Goal: Task Accomplishment & Management: Manage account settings

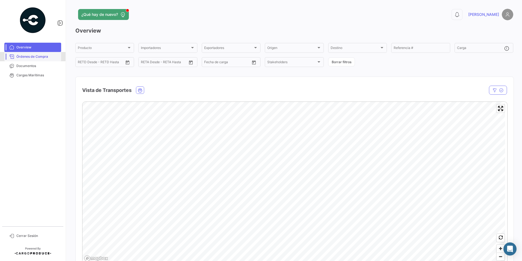
click at [26, 56] on span "Órdenes de Compra" at bounding box center [37, 56] width 43 height 5
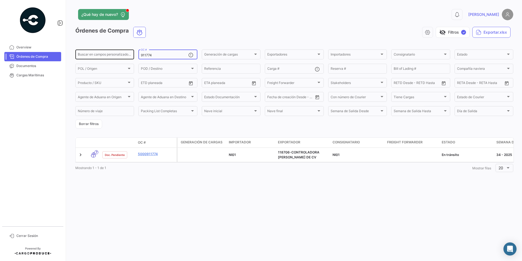
drag, startPoint x: 167, startPoint y: 55, endPoint x: 132, endPoint y: 58, distance: 35.1
click at [0, 0] on div "Buscar en [PERSON_NAME] personalizados... 911774 OC # Generación [PERSON_NAME] …" at bounding box center [0, 0] width 0 height 0
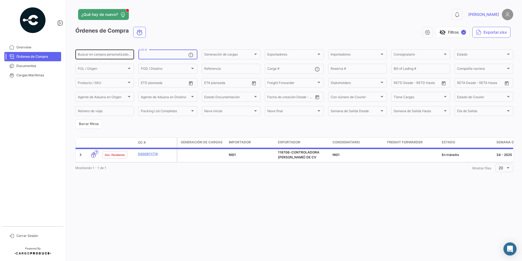
paste input "917821"
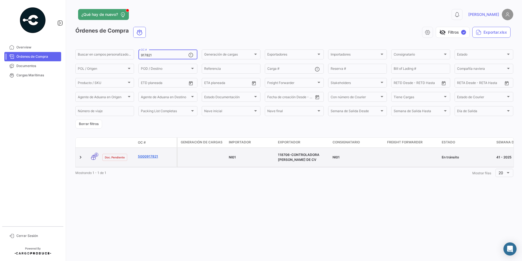
type input "917821"
click at [154, 157] on link "5000917821" at bounding box center [156, 156] width 37 height 5
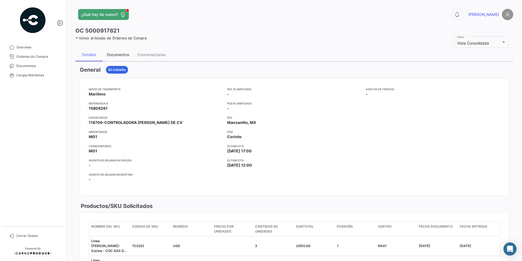
click at [126, 55] on div "Documentos" at bounding box center [118, 54] width 22 height 5
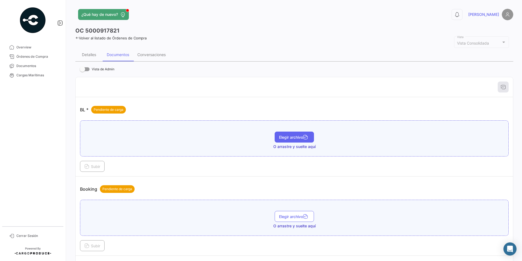
click at [285, 134] on button "Elegir archivo" at bounding box center [294, 136] width 39 height 11
click at [92, 174] on td "BL * Pendiente de carga ONEYMEXF23650900.pdf Elegir archivo Subir" at bounding box center [294, 136] width 437 height 79
click at [103, 168] on button "Subir" at bounding box center [92, 166] width 25 height 11
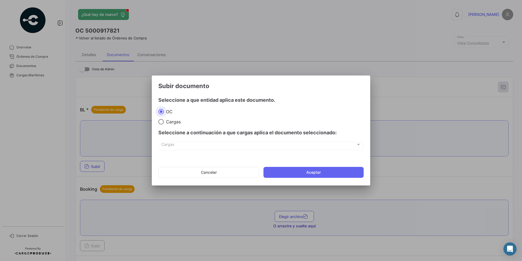
click at [176, 120] on span "Cargas" at bounding box center [172, 121] width 17 height 5
click at [164, 120] on input "Cargas" at bounding box center [160, 121] width 5 height 5
radio input "true"
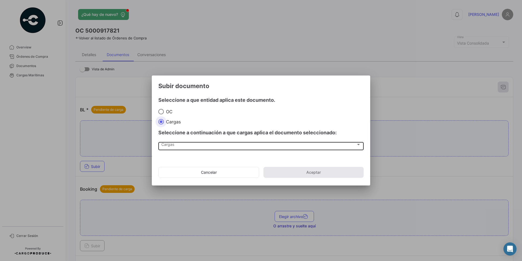
click at [180, 142] on div "Cargas Cargas" at bounding box center [261, 145] width 200 height 9
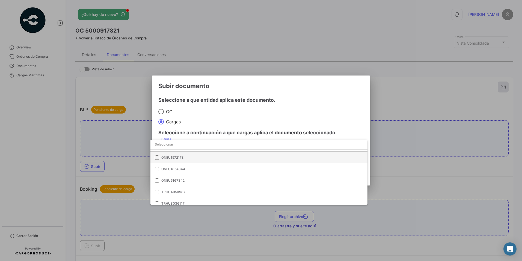
scroll to position [23, 0]
click at [203, 157] on span "ONEU1572178" at bounding box center [199, 156] width 76 height 5
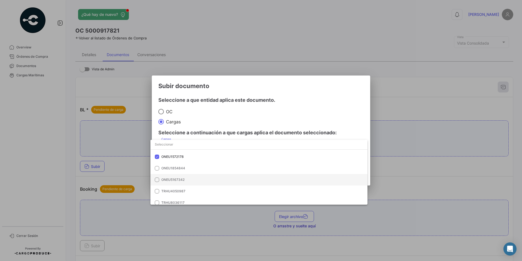
scroll to position [27, 0]
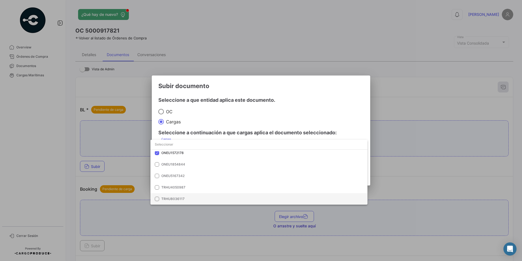
click at [188, 197] on span "TRHU8036117" at bounding box center [199, 198] width 76 height 5
click at [192, 120] on div at bounding box center [261, 130] width 522 height 261
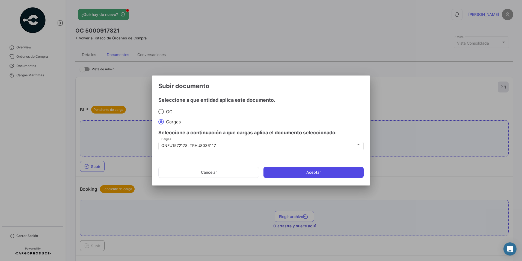
click at [276, 169] on button "Aceptar" at bounding box center [314, 172] width 100 height 11
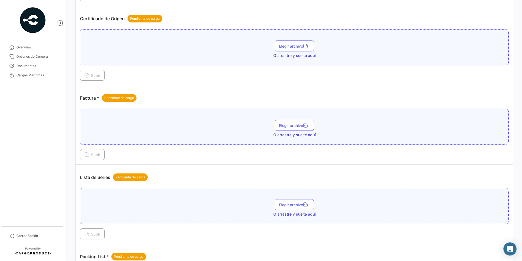
scroll to position [280, 0]
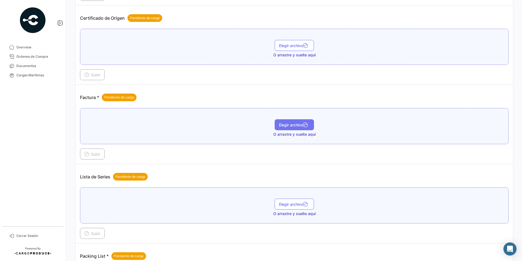
click at [282, 122] on button "Elegir archivo" at bounding box center [294, 124] width 39 height 11
click at [97, 152] on span "Subir" at bounding box center [92, 154] width 16 height 5
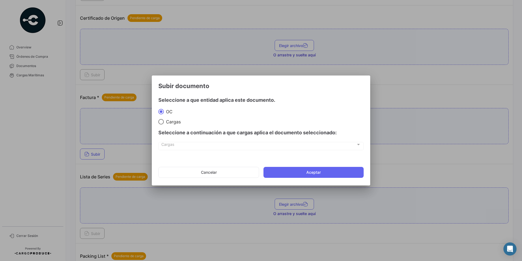
click at [171, 118] on mat-radio-group "[PERSON_NAME]" at bounding box center [260, 116] width 205 height 16
click at [171, 122] on span "Cargas" at bounding box center [172, 121] width 17 height 5
click at [164, 122] on input "Cargas" at bounding box center [160, 121] width 5 height 5
radio input "true"
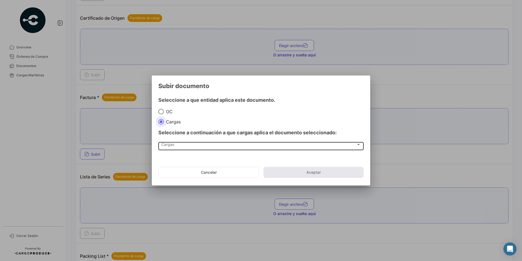
click at [188, 143] on div "Cargas" at bounding box center [258, 145] width 195 height 5
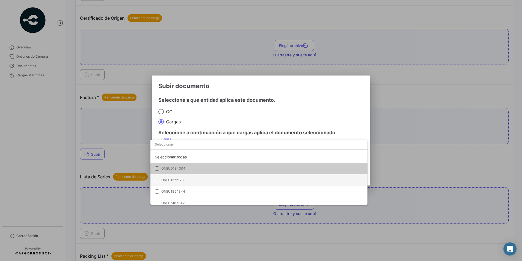
click at [207, 180] on span "ONEU1572178" at bounding box center [199, 179] width 76 height 5
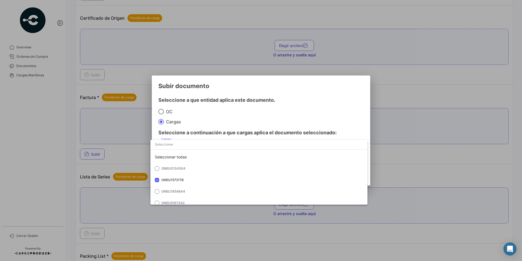
click at [219, 125] on div at bounding box center [261, 130] width 522 height 261
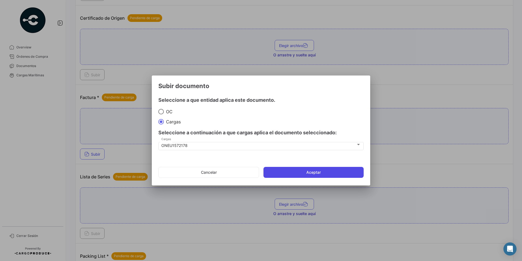
click at [276, 168] on button "Aceptar" at bounding box center [314, 172] width 100 height 11
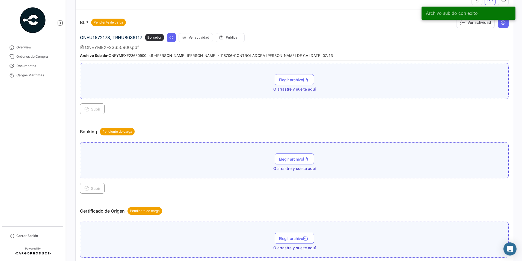
scroll to position [87, 0]
click at [170, 37] on icon at bounding box center [171, 37] width 4 height 4
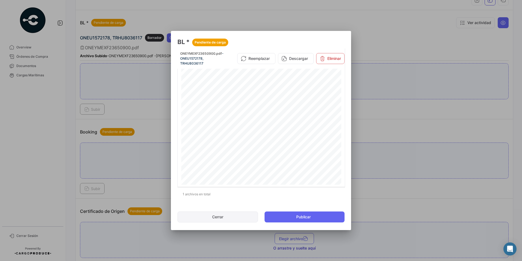
click at [226, 215] on button "Cerrar" at bounding box center [217, 216] width 81 height 11
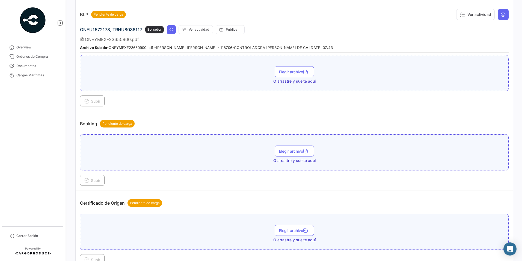
scroll to position [93, 0]
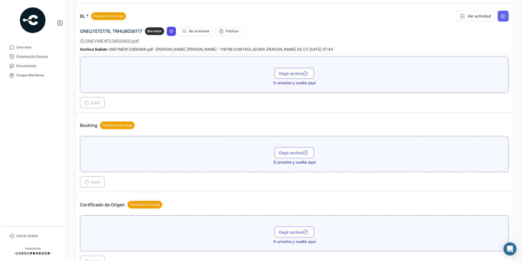
click at [170, 31] on icon at bounding box center [171, 31] width 4 height 4
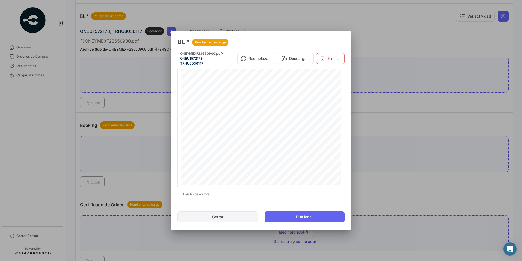
click at [222, 217] on button "Cerrar" at bounding box center [217, 216] width 81 height 11
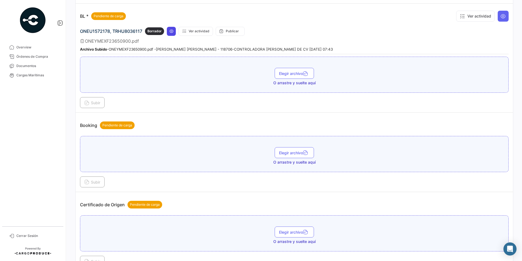
click at [170, 32] on icon at bounding box center [171, 31] width 4 height 4
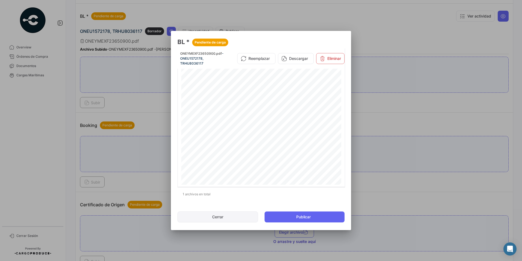
click at [230, 218] on button "Cerrar" at bounding box center [217, 216] width 81 height 11
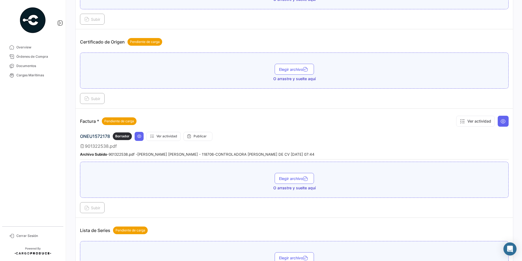
scroll to position [256, 0]
click at [137, 131] on button at bounding box center [139, 135] width 9 height 9
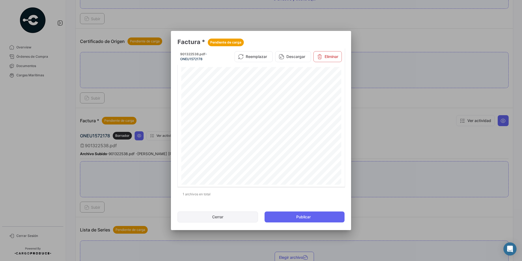
click at [226, 218] on button "Cerrar" at bounding box center [217, 216] width 81 height 11
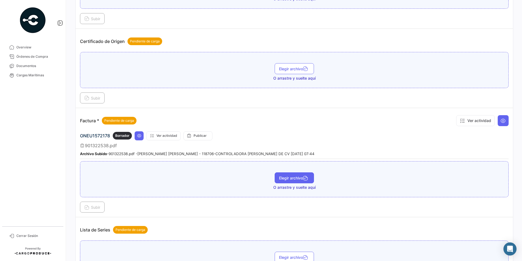
click at [291, 181] on button "Elegir archivo" at bounding box center [294, 177] width 39 height 11
click at [98, 206] on span "Subir" at bounding box center [92, 207] width 16 height 5
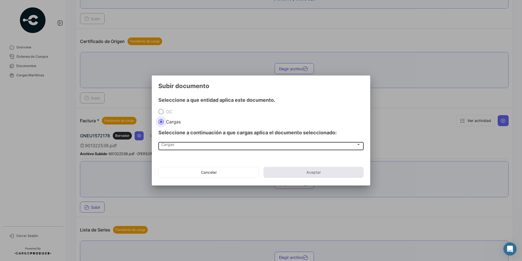
click at [174, 147] on span "Cargas" at bounding box center [258, 145] width 195 height 5
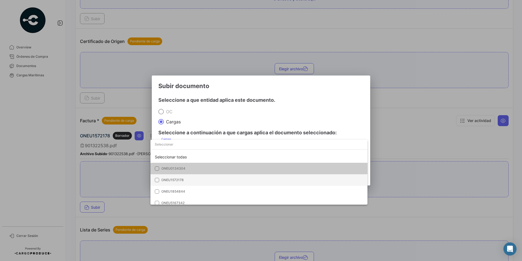
scroll to position [27, 0]
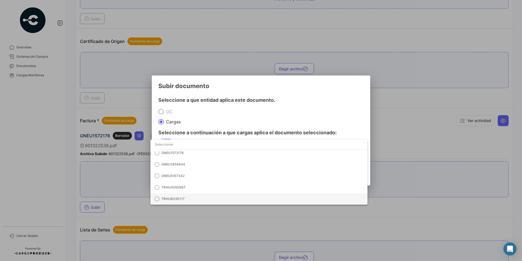
click at [185, 197] on span "TRHU8036117" at bounding box center [199, 198] width 76 height 5
click at [196, 112] on div at bounding box center [261, 130] width 522 height 261
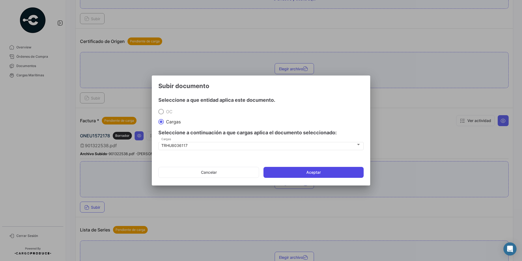
click at [310, 168] on button "Aceptar" at bounding box center [314, 172] width 100 height 11
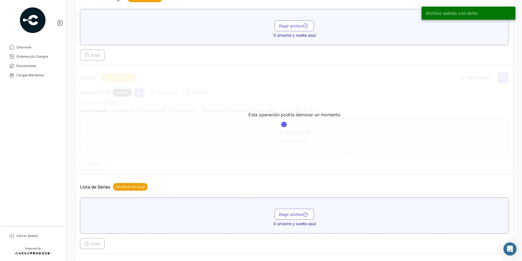
scroll to position [300, 0]
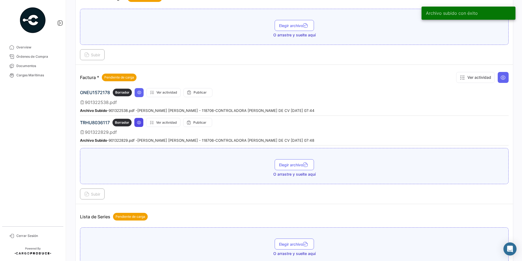
click at [140, 124] on icon at bounding box center [139, 122] width 4 height 4
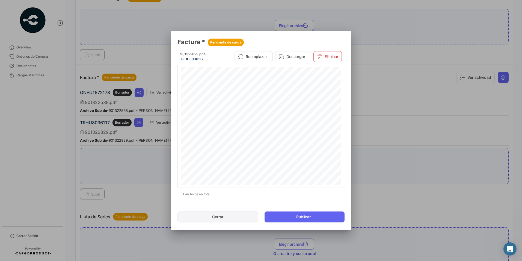
click at [232, 220] on button "Cerrar" at bounding box center [217, 216] width 81 height 11
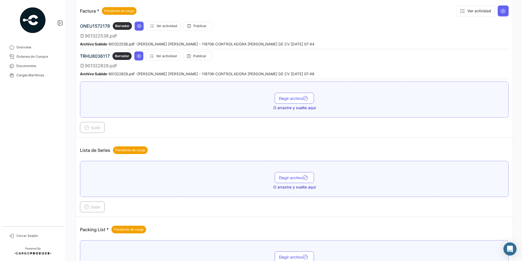
scroll to position [387, 0]
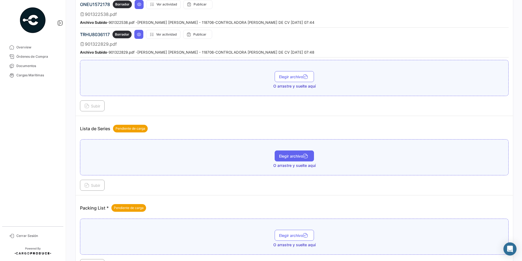
click at [294, 151] on button "Elegir archivo" at bounding box center [294, 155] width 39 height 11
click at [97, 186] on span "Subir" at bounding box center [92, 185] width 16 height 5
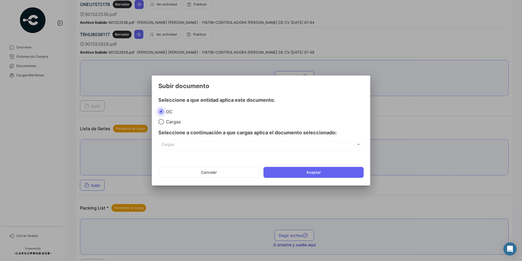
click at [171, 124] on div "Seleccione a continuación a que cargas aplica el documento seleccionado:" at bounding box center [260, 132] width 205 height 16
click at [161, 121] on span at bounding box center [160, 121] width 5 height 5
click at [161, 121] on input "Cargas" at bounding box center [160, 121] width 5 height 5
radio input "true"
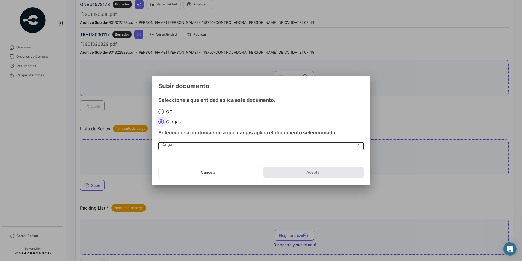
click at [176, 144] on div "Cargas" at bounding box center [258, 145] width 195 height 5
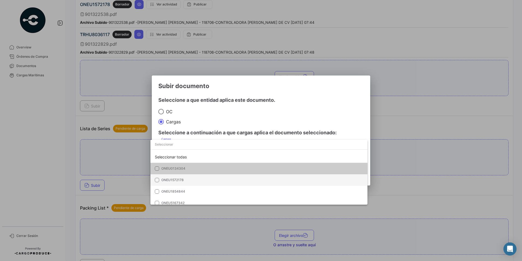
scroll to position [12, 0]
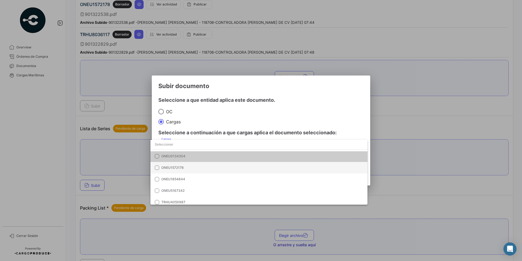
click at [185, 171] on mat-option "ONEU1572178" at bounding box center [258, 167] width 217 height 11
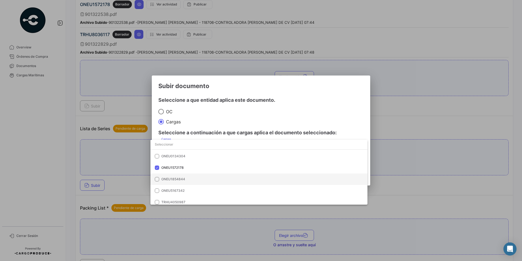
scroll to position [27, 0]
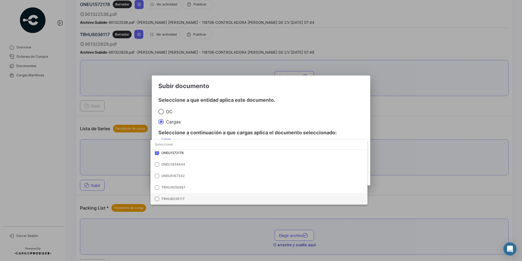
click at [185, 196] on span "TRHU8036117" at bounding box center [199, 198] width 76 height 5
click at [221, 111] on div at bounding box center [261, 130] width 522 height 261
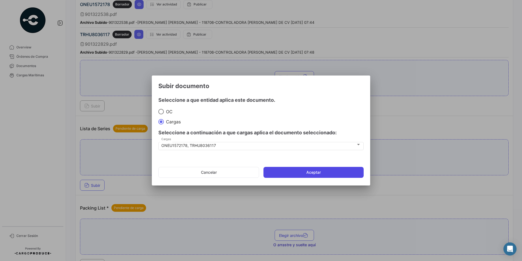
click at [284, 170] on button "Aceptar" at bounding box center [314, 172] width 100 height 11
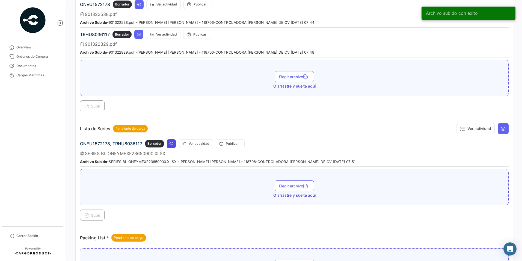
click at [173, 144] on button at bounding box center [171, 143] width 9 height 9
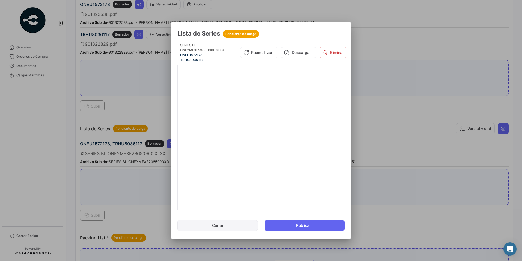
click at [229, 227] on button "Cerrar" at bounding box center [217, 225] width 81 height 11
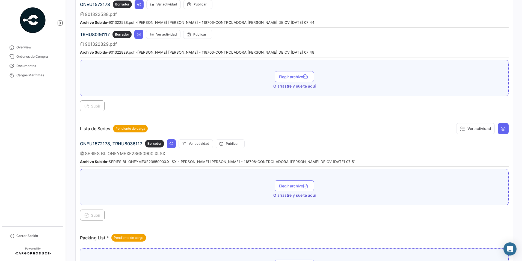
scroll to position [462, 0]
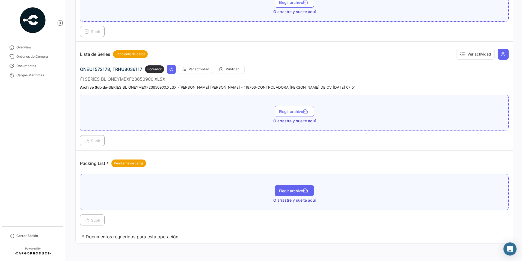
click at [279, 195] on button "Elegir archivo" at bounding box center [294, 190] width 39 height 11
click at [96, 226] on td "Packing List * Pendiente de carga SERIES BL ONEYMEXF23650900.XLSX Elegir archiv…" at bounding box center [294, 189] width 437 height 79
click at [96, 218] on span "Subir" at bounding box center [92, 219] width 16 height 5
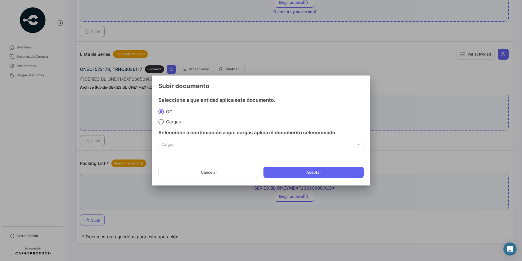
click at [180, 146] on span "Cargas" at bounding box center [258, 145] width 195 height 5
click at [171, 126] on div "Seleccione a continuación a que cargas aplica el documento seleccionado:" at bounding box center [260, 132] width 205 height 16
click at [168, 122] on span "Cargas" at bounding box center [172, 121] width 17 height 5
click at [164, 122] on input "Cargas" at bounding box center [160, 121] width 5 height 5
radio input "true"
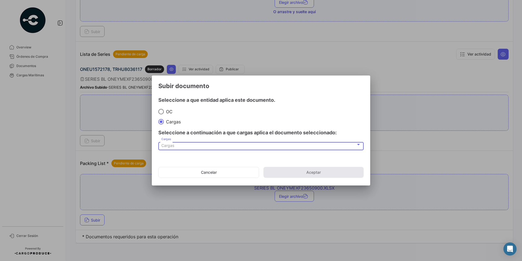
click at [184, 145] on div "Cargas" at bounding box center [258, 145] width 195 height 5
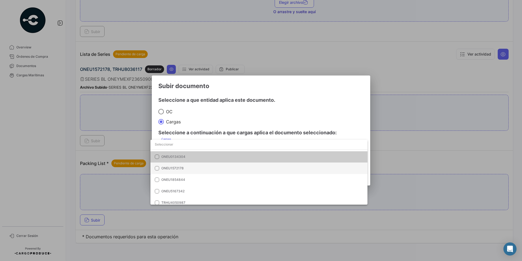
scroll to position [12, 0]
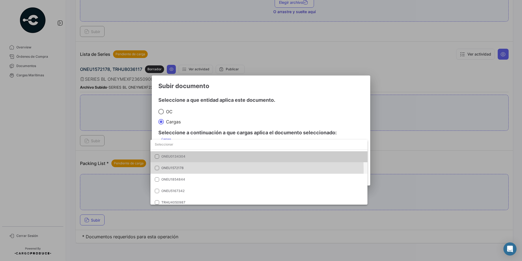
click at [209, 170] on span "ONEU1572178" at bounding box center [199, 167] width 76 height 5
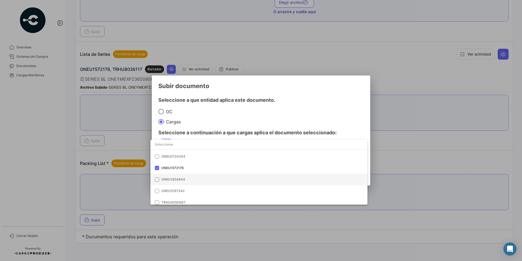
scroll to position [27, 0]
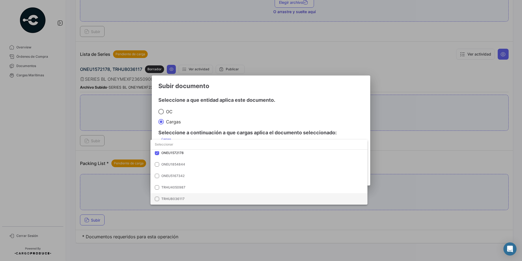
click at [197, 197] on span "TRHU8036117" at bounding box center [199, 198] width 76 height 5
click at [258, 116] on div at bounding box center [261, 130] width 522 height 261
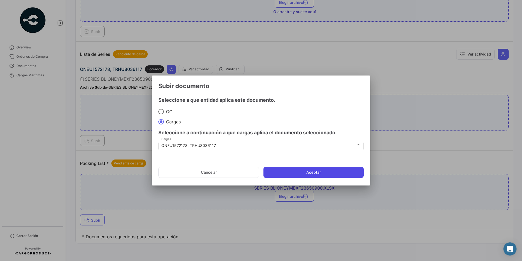
click at [291, 175] on button "Aceptar" at bounding box center [314, 172] width 100 height 11
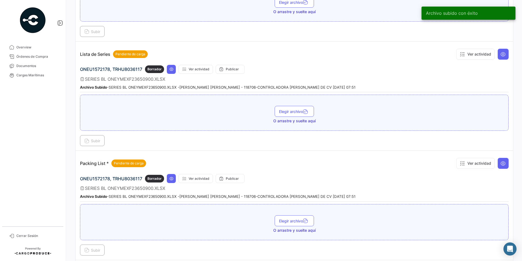
scroll to position [492, 0]
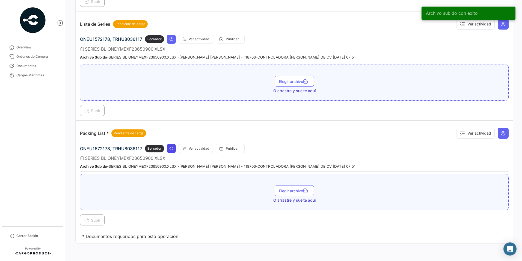
click at [171, 149] on icon at bounding box center [171, 148] width 4 height 4
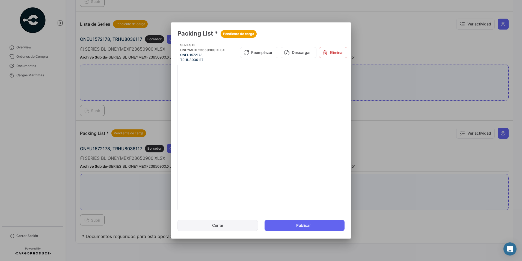
click at [212, 223] on button "Cerrar" at bounding box center [217, 225] width 81 height 11
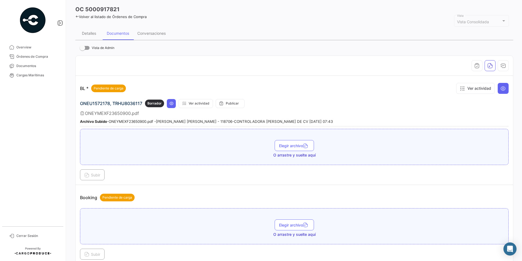
scroll to position [0, 0]
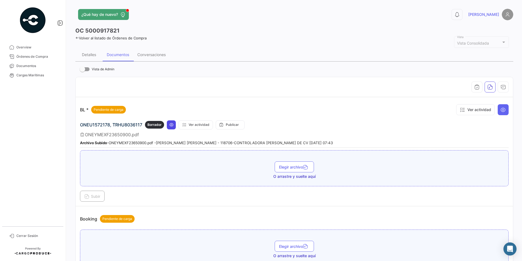
click at [172, 125] on icon at bounding box center [171, 124] width 4 height 4
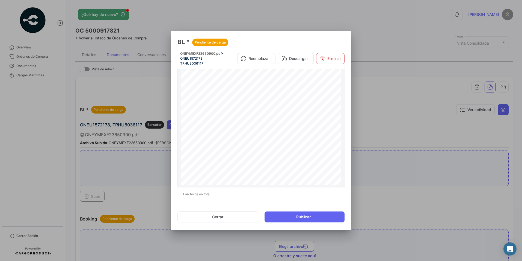
scroll to position [80, 0]
click at [226, 218] on button "Cerrar" at bounding box center [217, 216] width 81 height 11
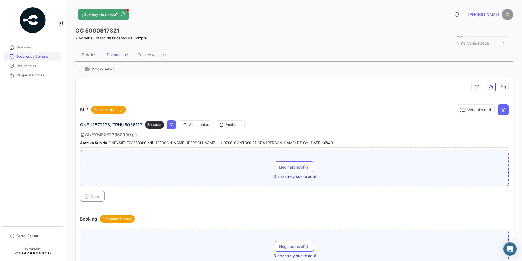
click at [45, 56] on span "Órdenes de Compra" at bounding box center [37, 56] width 43 height 5
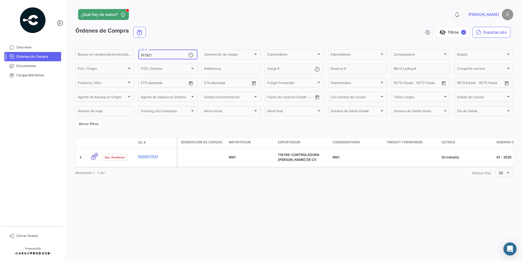
drag, startPoint x: 136, startPoint y: 55, endPoint x: 106, endPoint y: 62, distance: 30.9
click at [106, 62] on form "Buscar en [PERSON_NAME] personalizados... 917821 OC # Generación [PERSON_NAME] …" at bounding box center [294, 89] width 438 height 80
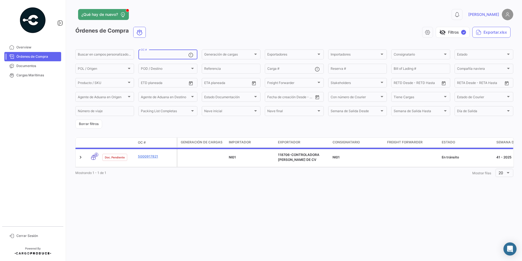
paste input "917821"
type input "917821"
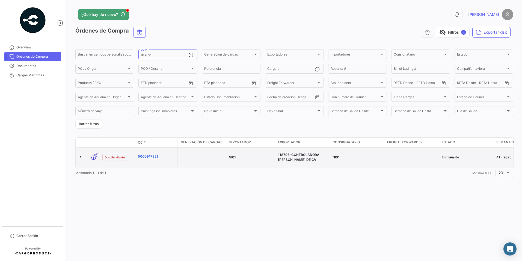
click at [154, 157] on link "5000917821" at bounding box center [156, 156] width 37 height 5
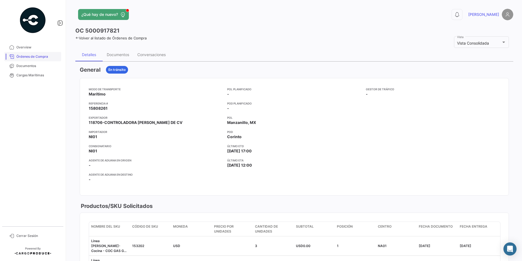
click at [45, 56] on span "Órdenes de Compra" at bounding box center [37, 56] width 43 height 5
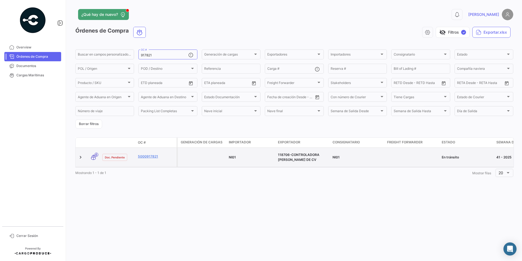
click at [151, 160] on div "5000917821" at bounding box center [156, 157] width 37 height 6
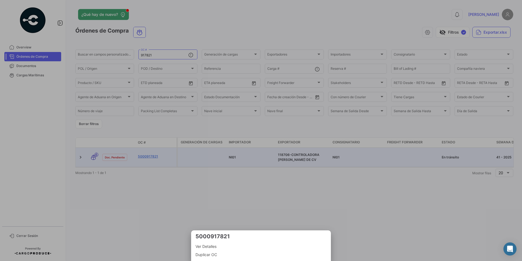
click at [150, 159] on div at bounding box center [261, 130] width 522 height 261
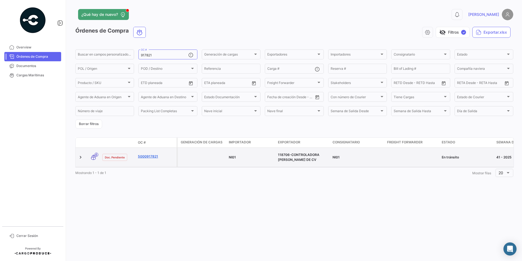
click at [150, 155] on link "5000917821" at bounding box center [156, 156] width 37 height 5
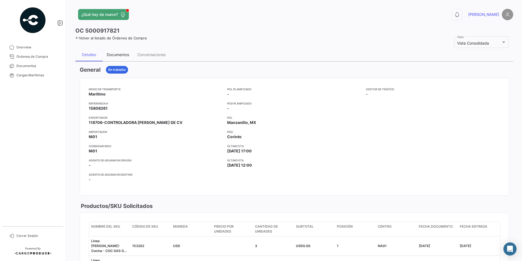
click at [124, 54] on div "Documentos" at bounding box center [118, 54] width 22 height 5
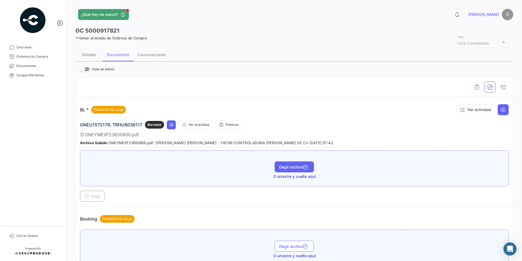
click at [282, 167] on span "Elegir archivo" at bounding box center [294, 166] width 31 height 5
click at [95, 196] on span "Subir" at bounding box center [92, 196] width 16 height 5
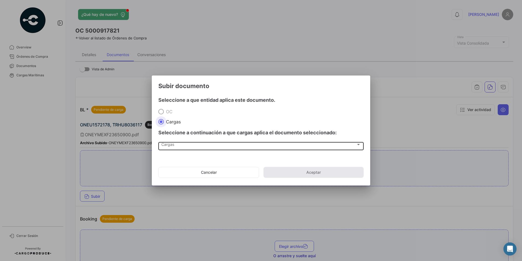
click at [187, 143] on div "Cargas" at bounding box center [258, 145] width 195 height 5
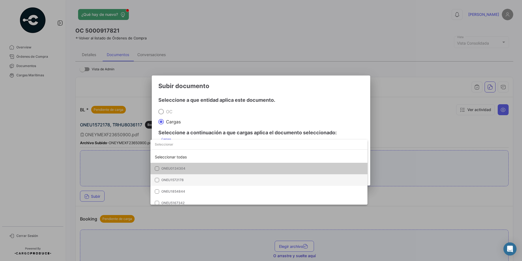
scroll to position [14, 0]
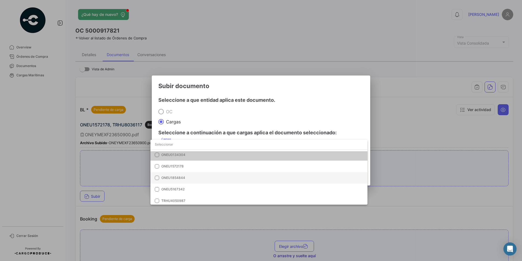
click at [212, 181] on mat-option "ONEU1854844" at bounding box center [258, 177] width 217 height 11
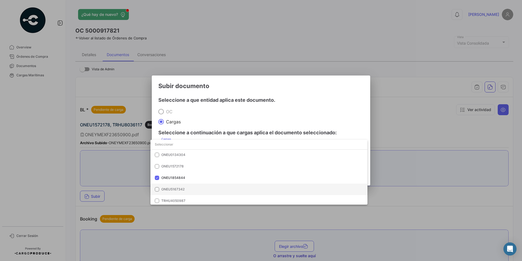
scroll to position [27, 0]
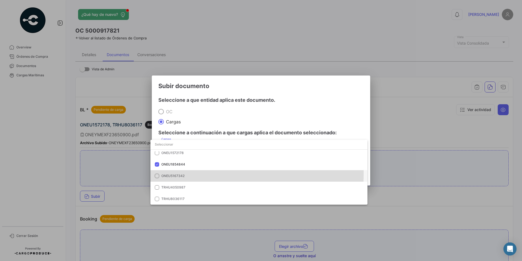
click at [195, 173] on span "ONEU5167342" at bounding box center [199, 175] width 76 height 5
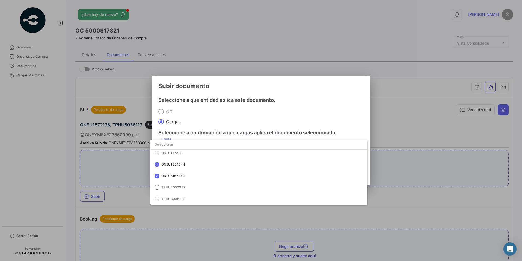
click at [226, 120] on div at bounding box center [261, 130] width 522 height 261
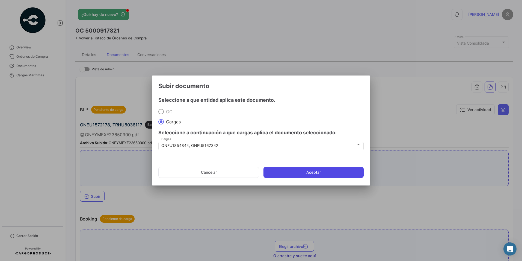
click at [282, 170] on button "Aceptar" at bounding box center [314, 172] width 100 height 11
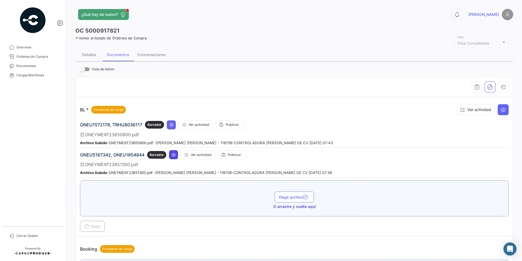
click at [173, 153] on icon at bounding box center [173, 154] width 4 height 4
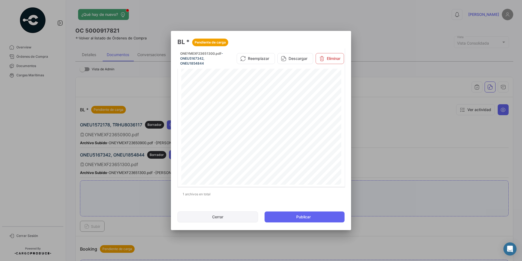
click at [237, 215] on button "Cerrar" at bounding box center [217, 216] width 81 height 11
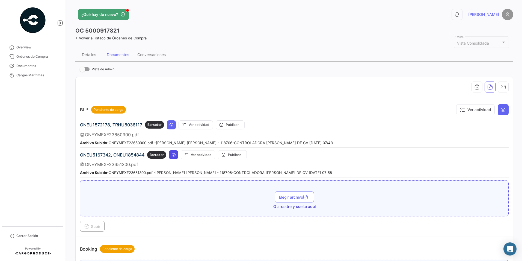
click at [174, 154] on icon at bounding box center [173, 154] width 4 height 4
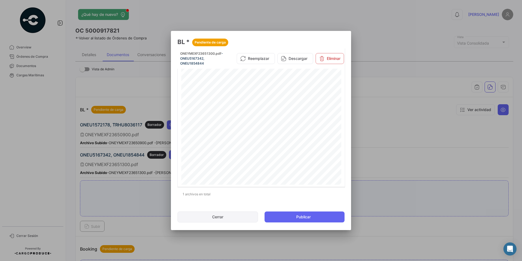
click at [227, 215] on button "Cerrar" at bounding box center [217, 216] width 81 height 11
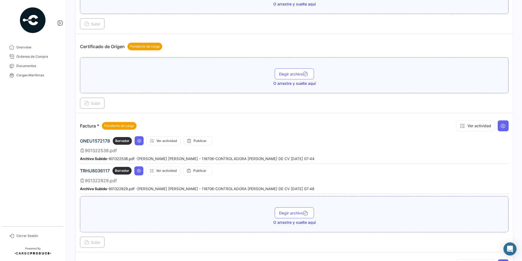
scroll to position [282, 0]
click at [294, 212] on span "Elegir archivo" at bounding box center [294, 212] width 31 height 5
click at [97, 237] on button "Subir" at bounding box center [92, 241] width 25 height 11
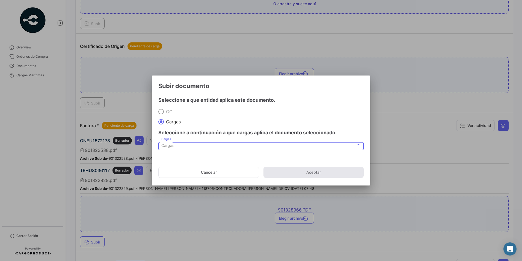
click at [176, 147] on div "Cargas" at bounding box center [258, 145] width 195 height 5
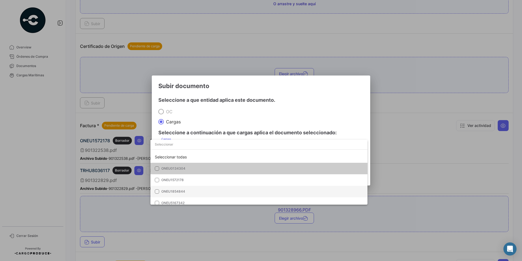
click at [184, 188] on mat-option "ONEU1854844" at bounding box center [258, 190] width 217 height 11
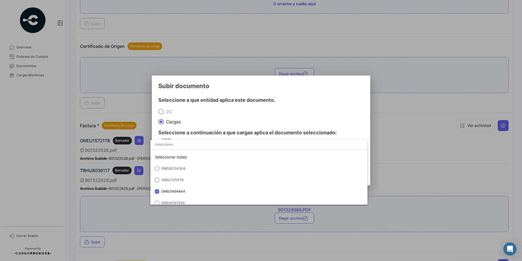
click at [212, 126] on div at bounding box center [261, 130] width 522 height 261
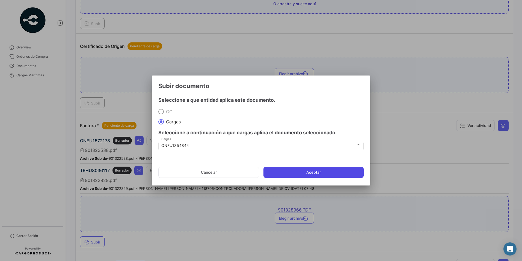
click at [271, 167] on button "Aceptar" at bounding box center [314, 172] width 100 height 11
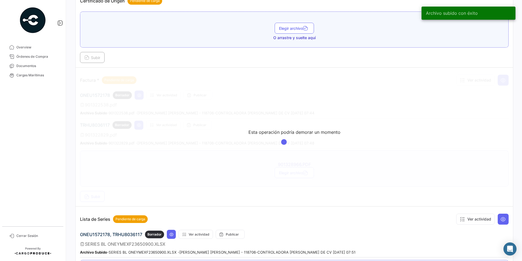
scroll to position [327, 0]
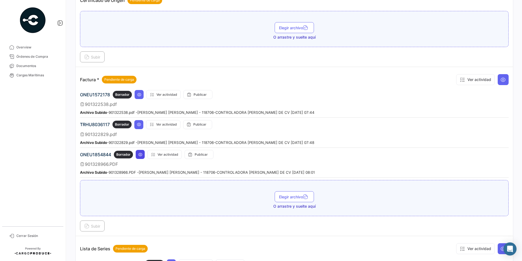
click at [139, 155] on icon at bounding box center [140, 154] width 4 height 4
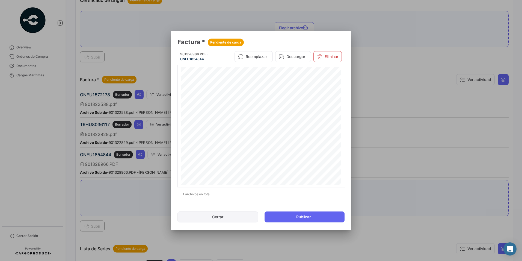
click at [208, 220] on button "Cerrar" at bounding box center [217, 216] width 81 height 11
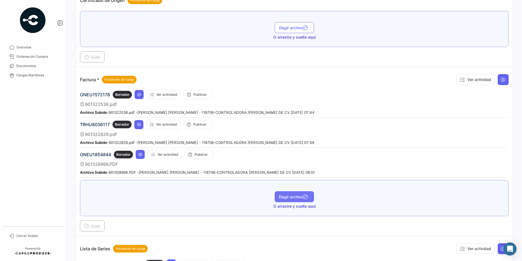
click at [298, 197] on span "Elegir archivo" at bounding box center [294, 196] width 31 height 5
click at [97, 223] on button "Subir" at bounding box center [92, 225] width 25 height 11
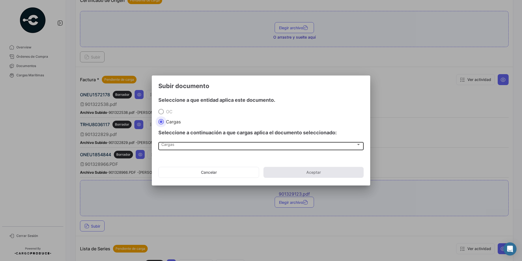
click at [177, 145] on div "Cargas" at bounding box center [258, 145] width 195 height 5
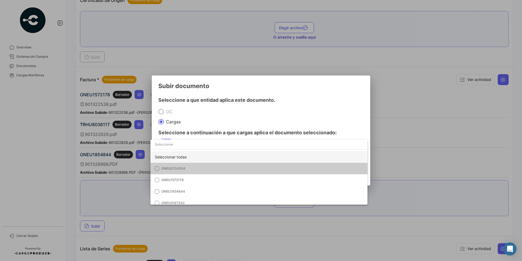
scroll to position [27, 0]
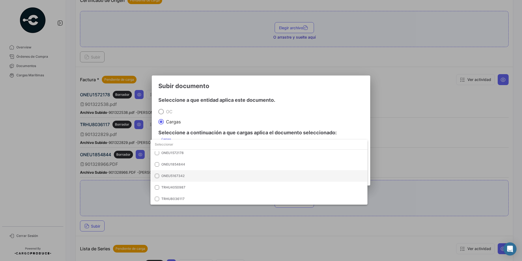
click at [186, 175] on span "ONEU5167342" at bounding box center [199, 175] width 76 height 5
click at [223, 108] on div at bounding box center [261, 130] width 522 height 261
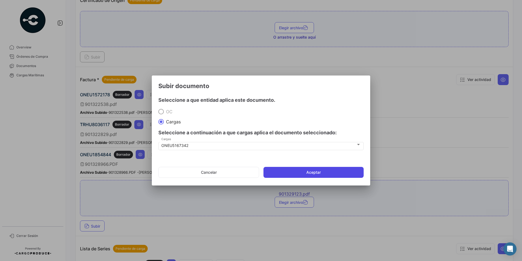
click at [306, 173] on button "Aceptar" at bounding box center [314, 172] width 100 height 11
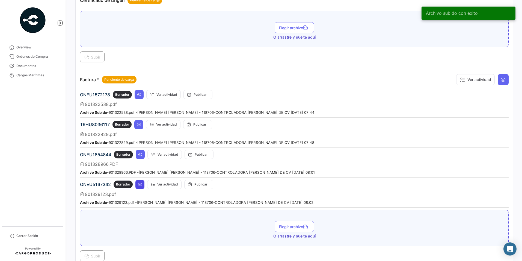
click at [140, 184] on icon at bounding box center [140, 184] width 4 height 4
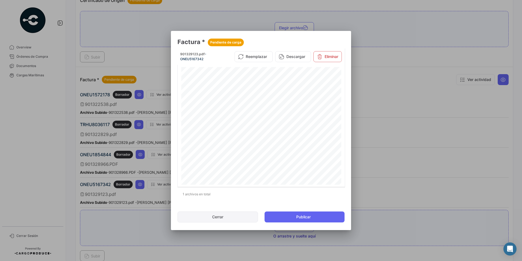
click at [215, 214] on button "Cerrar" at bounding box center [217, 216] width 81 height 11
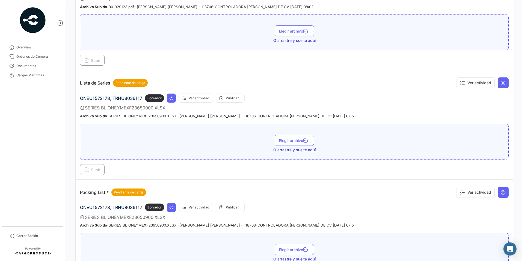
scroll to position [523, 0]
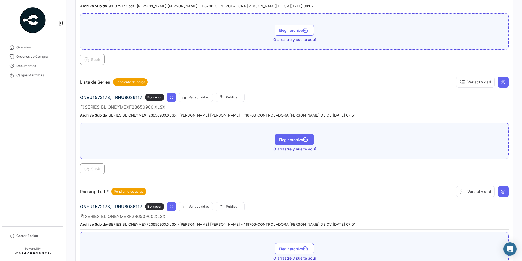
click at [289, 141] on span "Elegir archivo" at bounding box center [294, 139] width 31 height 5
click at [95, 168] on span "Subir" at bounding box center [92, 168] width 16 height 5
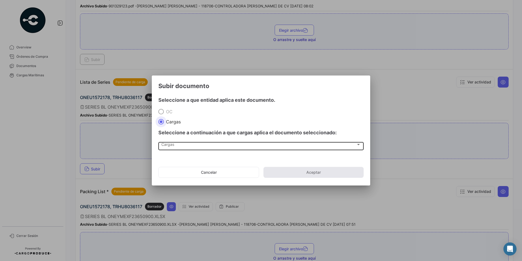
click at [170, 143] on span "Cargas" at bounding box center [258, 145] width 195 height 5
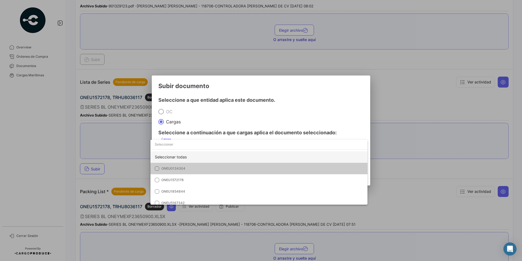
scroll to position [27, 0]
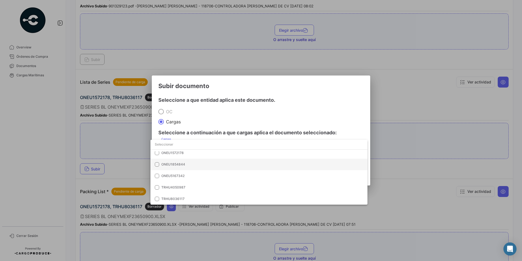
click at [204, 167] on mat-option "ONEU1854844" at bounding box center [258, 163] width 217 height 11
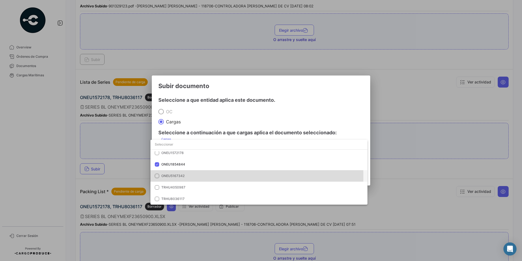
click at [196, 176] on span "ONEU5167342" at bounding box center [199, 175] width 76 height 5
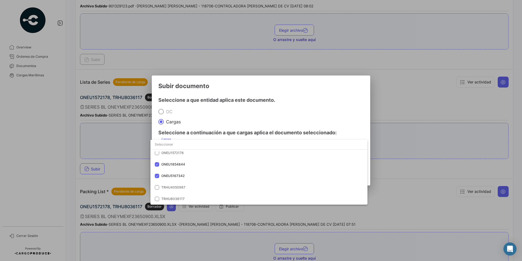
click at [251, 115] on div at bounding box center [261, 130] width 522 height 261
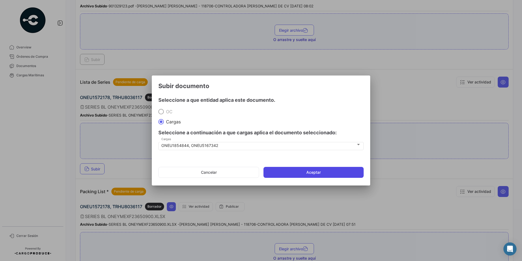
click at [288, 172] on button "Aceptar" at bounding box center [314, 172] width 100 height 11
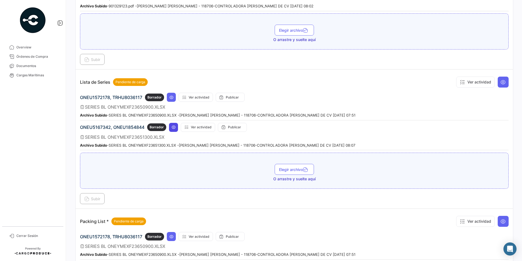
click at [176, 126] on button at bounding box center [173, 127] width 9 height 9
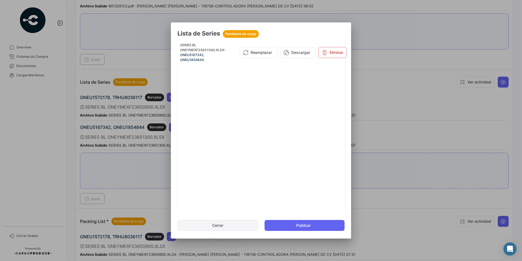
click at [229, 225] on button "Cerrar" at bounding box center [217, 225] width 81 height 11
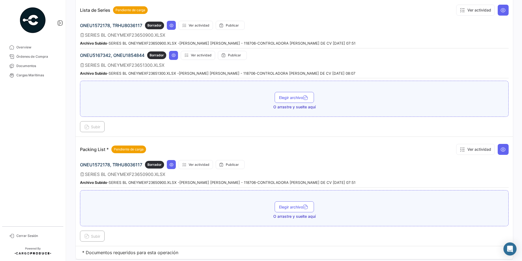
scroll to position [611, 0]
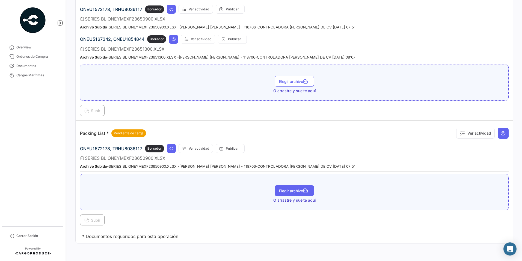
click at [280, 190] on span "Elegir archivo" at bounding box center [294, 190] width 31 height 5
click at [97, 217] on span "Subir" at bounding box center [92, 219] width 16 height 5
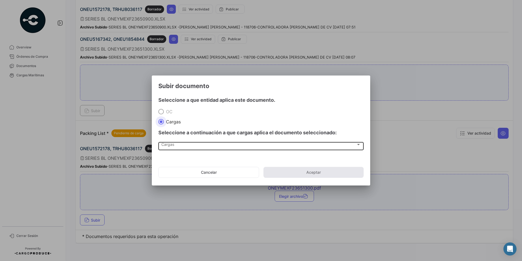
click at [167, 142] on div "Cargas Cargas" at bounding box center [261, 145] width 200 height 9
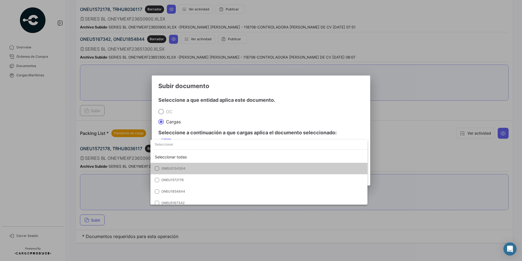
scroll to position [23, 0]
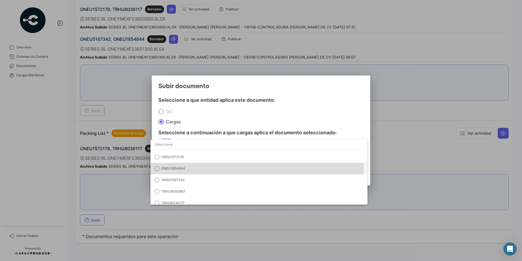
click at [183, 171] on mat-option "ONEU1854844" at bounding box center [258, 167] width 217 height 11
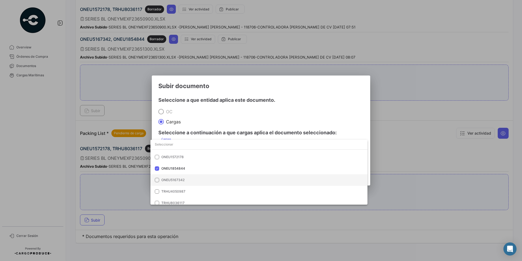
click at [186, 179] on span "ONEU5167342" at bounding box center [199, 179] width 76 height 5
click at [245, 114] on div at bounding box center [261, 130] width 522 height 261
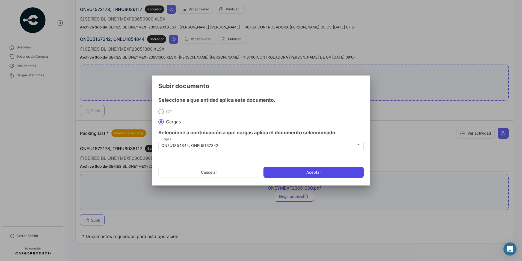
click at [283, 176] on button "Aceptar" at bounding box center [314, 172] width 100 height 11
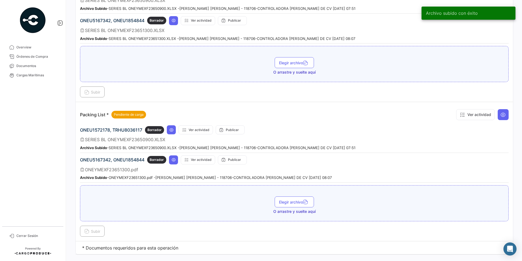
scroll to position [630, 0]
click at [172, 159] on icon at bounding box center [173, 159] width 4 height 4
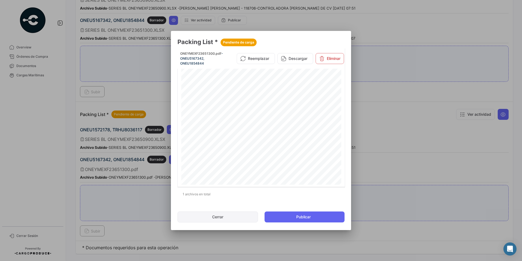
click at [242, 219] on button "Cerrar" at bounding box center [217, 216] width 81 height 11
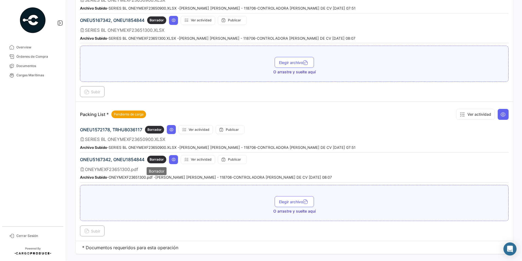
drag, startPoint x: 159, startPoint y: 160, endPoint x: 179, endPoint y: 170, distance: 21.9
click at [179, 170] on div "ONEU5167342, ONEU1854844 Borrador Ver actividad Publicar ONEYMEXF23651300.pdf A…" at bounding box center [294, 169] width 429 height 28
drag, startPoint x: 179, startPoint y: 170, endPoint x: 219, endPoint y: 188, distance: 44.0
click at [219, 188] on div "Elegir archivo O arrastre y suelte aquí" at bounding box center [294, 203] width 429 height 36
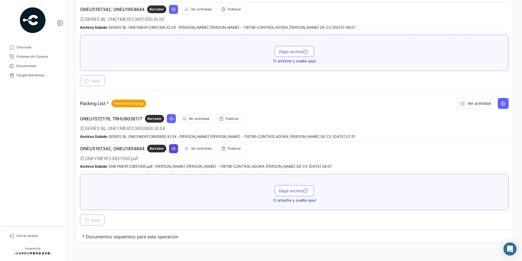
click at [171, 147] on icon at bounding box center [173, 148] width 4 height 4
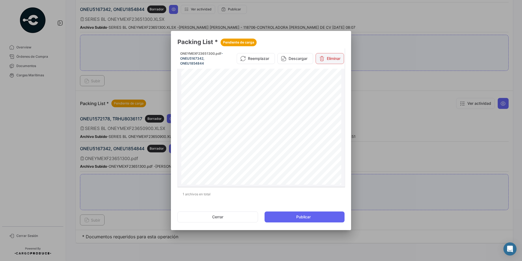
click at [319, 58] on icon at bounding box center [321, 58] width 5 height 5
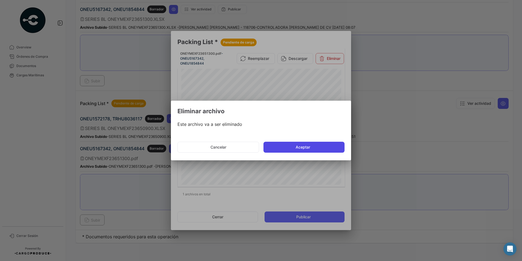
click at [308, 146] on button "Aceptar" at bounding box center [304, 146] width 81 height 11
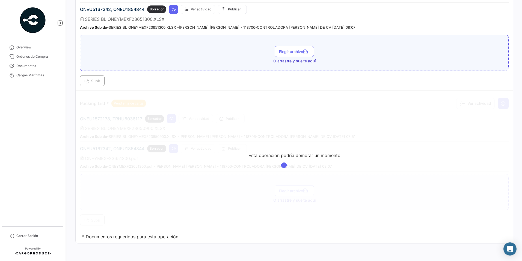
scroll to position [611, 0]
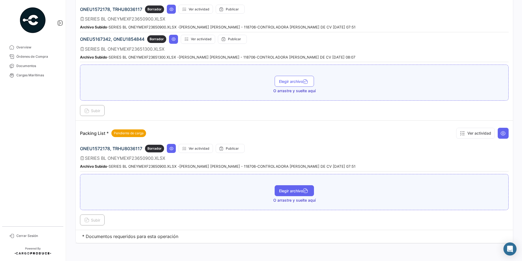
click at [279, 189] on span "Elegir archivo" at bounding box center [294, 190] width 31 height 5
click at [94, 222] on button "Subir" at bounding box center [92, 219] width 25 height 11
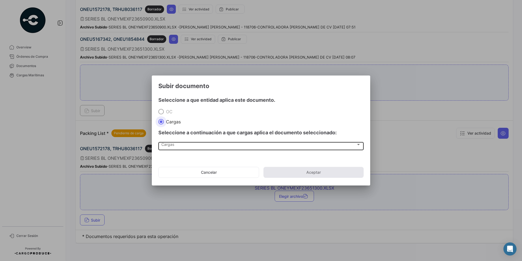
click at [167, 144] on span "Cargas" at bounding box center [258, 145] width 195 height 5
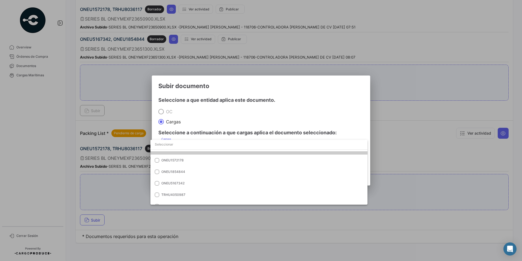
scroll to position [20, 0]
click at [193, 171] on span "ONEU1854844" at bounding box center [199, 170] width 76 height 5
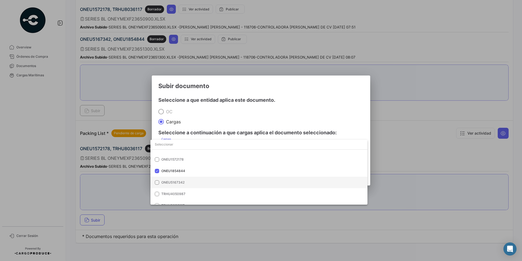
click at [191, 182] on span "ONEU5167342" at bounding box center [199, 182] width 76 height 5
click at [218, 124] on div at bounding box center [261, 130] width 522 height 261
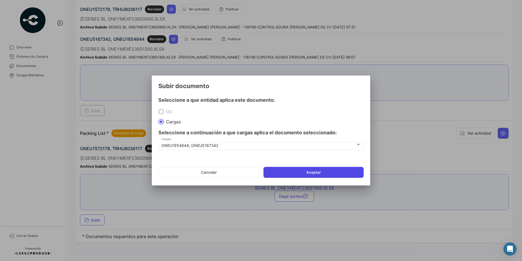
click at [286, 172] on button "Aceptar" at bounding box center [314, 172] width 100 height 11
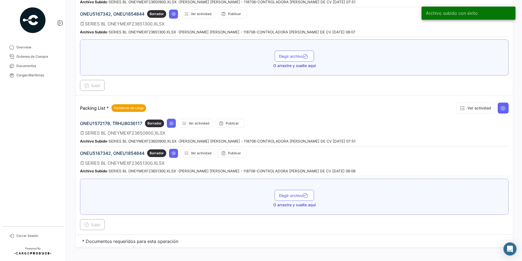
scroll to position [637, 0]
click at [172, 152] on icon at bounding box center [173, 152] width 4 height 4
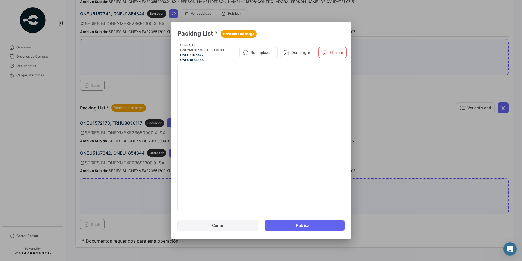
click at [222, 224] on button "Cerrar" at bounding box center [217, 225] width 81 height 11
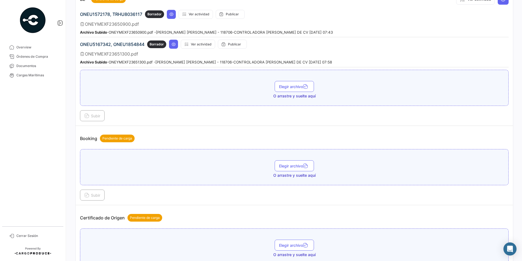
scroll to position [35, 0]
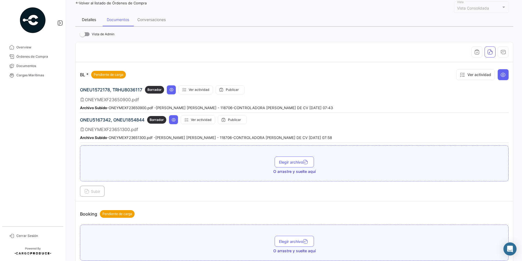
click at [91, 22] on div "Detalles" at bounding box center [88, 19] width 27 height 13
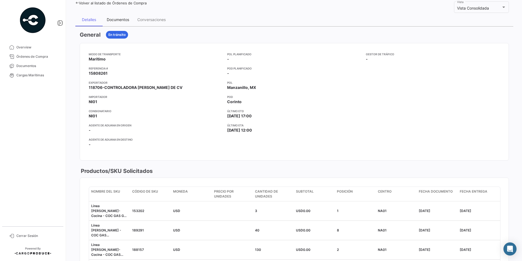
click at [124, 19] on div "Documentos" at bounding box center [118, 19] width 22 height 5
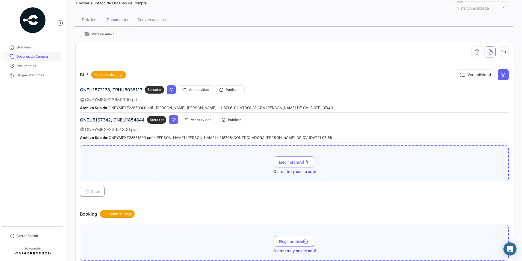
click at [43, 57] on span "Órdenes de Compra" at bounding box center [37, 56] width 43 height 5
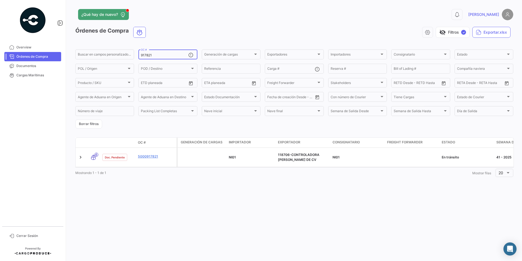
drag, startPoint x: 160, startPoint y: 55, endPoint x: 139, endPoint y: 58, distance: 21.0
click at [139, 58] on div "917821 OC #" at bounding box center [167, 54] width 59 height 11
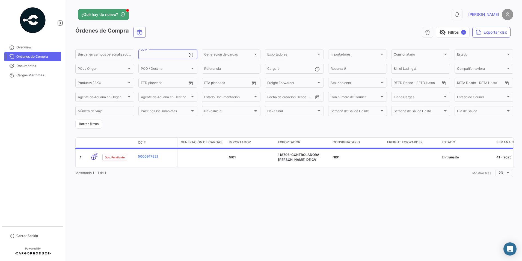
paste input "917821"
type input "917821"
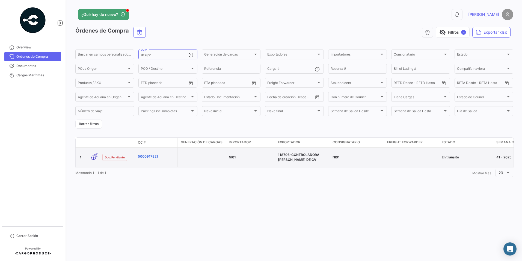
click at [152, 156] on link "5000917821" at bounding box center [156, 156] width 37 height 5
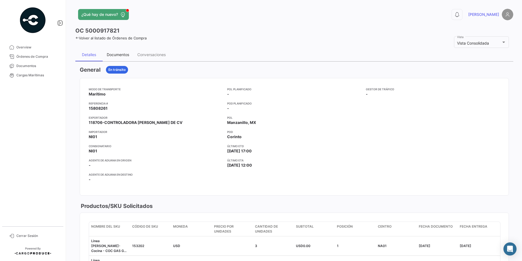
click at [122, 54] on div "Documentos" at bounding box center [118, 54] width 22 height 5
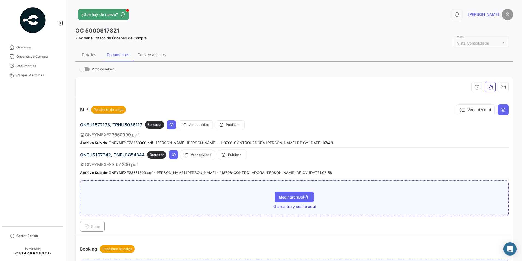
click at [286, 197] on span "Elegir archivo" at bounding box center [294, 196] width 31 height 5
click at [94, 225] on span "Subir" at bounding box center [92, 226] width 16 height 5
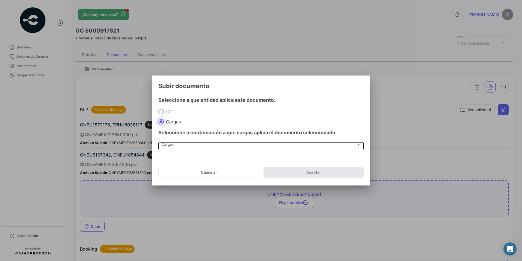
click at [170, 146] on span "Cargas" at bounding box center [258, 145] width 195 height 5
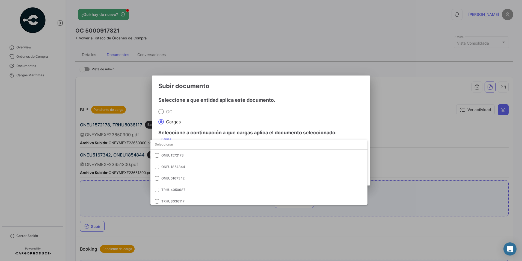
scroll to position [27, 0]
click at [192, 187] on span "TRHU4050987" at bounding box center [199, 187] width 76 height 5
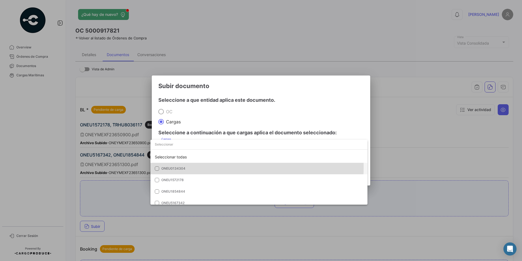
click at [189, 167] on span "ONEU0134304" at bounding box center [199, 168] width 76 height 5
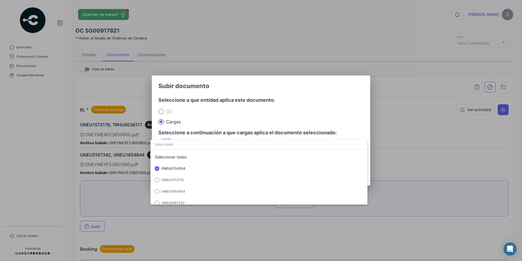
click at [232, 120] on div at bounding box center [261, 130] width 522 height 261
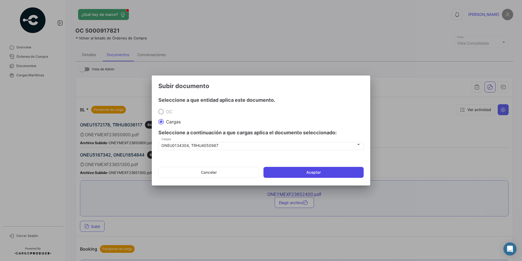
click at [297, 171] on button "Aceptar" at bounding box center [314, 172] width 100 height 11
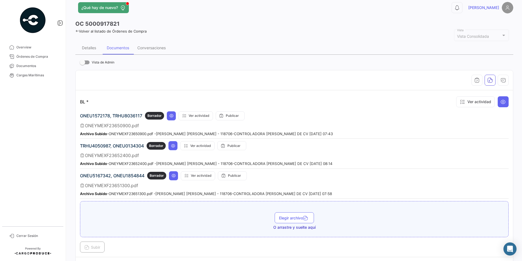
scroll to position [7, 0]
click at [175, 144] on icon at bounding box center [173, 145] width 4 height 4
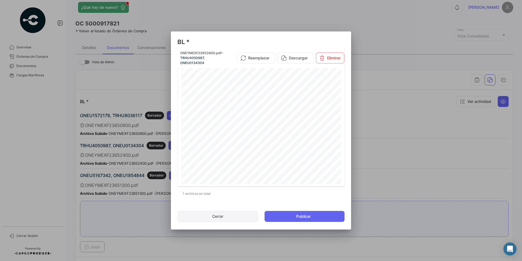
click at [224, 215] on button "Cerrar" at bounding box center [217, 216] width 81 height 11
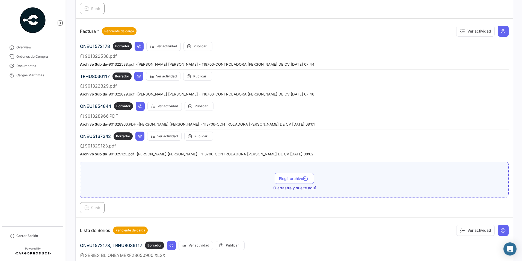
scroll to position [405, 0]
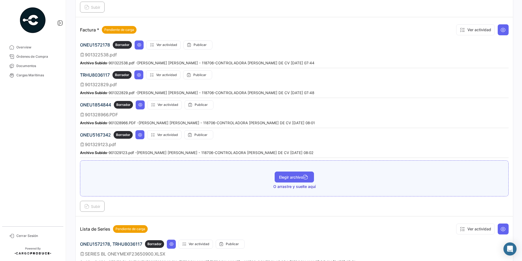
click at [285, 175] on span "Elegir archivo" at bounding box center [294, 176] width 31 height 5
click at [96, 206] on span "Subir" at bounding box center [92, 206] width 16 height 5
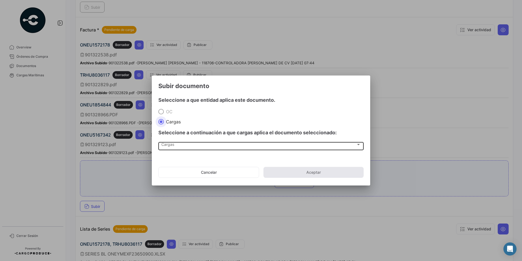
click at [177, 144] on div "Cargas" at bounding box center [258, 145] width 195 height 5
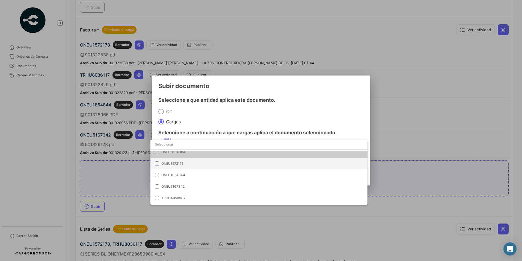
scroll to position [27, 0]
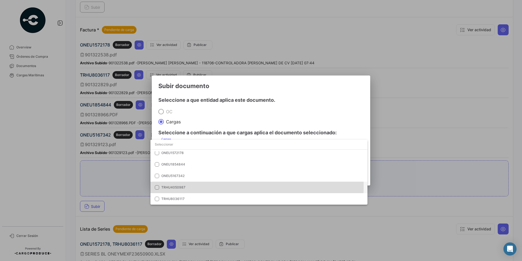
click at [195, 186] on span "TRHU4050987" at bounding box center [199, 187] width 76 height 5
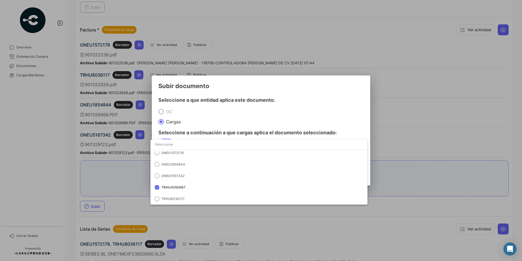
click at [209, 124] on div at bounding box center [261, 130] width 522 height 261
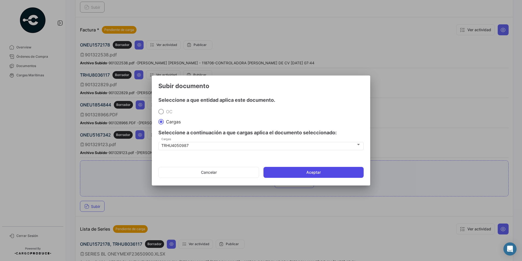
click at [285, 172] on button "Aceptar" at bounding box center [314, 172] width 100 height 11
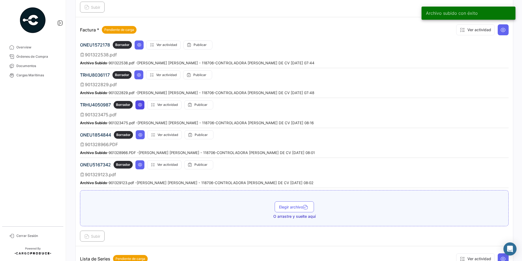
click at [140, 107] on button at bounding box center [139, 104] width 9 height 9
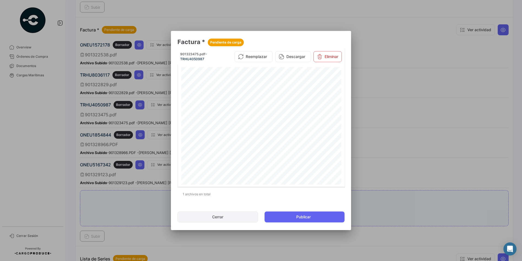
click at [241, 216] on button "Cerrar" at bounding box center [217, 216] width 81 height 11
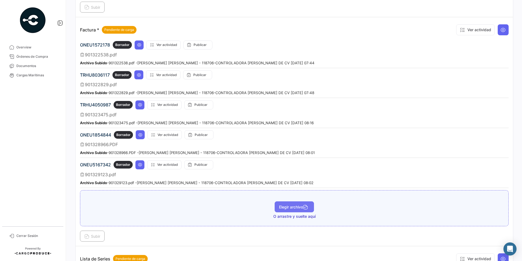
click at [279, 205] on span "Elegir archivo" at bounding box center [294, 206] width 31 height 5
click at [96, 236] on span "Subir" at bounding box center [92, 235] width 16 height 5
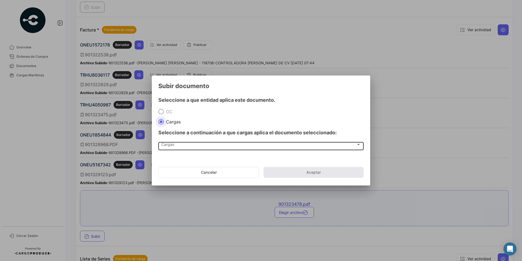
click at [171, 146] on span "Cargas" at bounding box center [258, 145] width 195 height 5
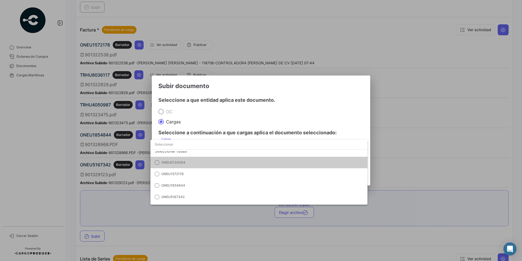
scroll to position [7, 0]
click at [181, 161] on span "ONEU0134304" at bounding box center [173, 161] width 24 height 4
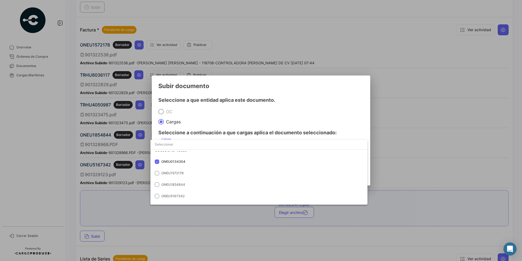
click at [232, 114] on div at bounding box center [261, 130] width 522 height 261
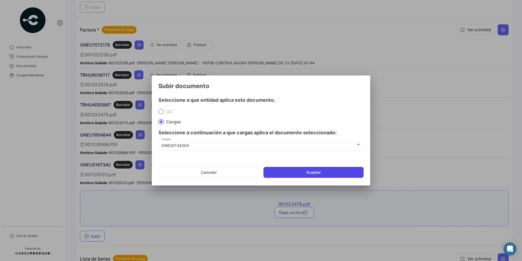
click at [280, 169] on button "Aceptar" at bounding box center [314, 172] width 100 height 11
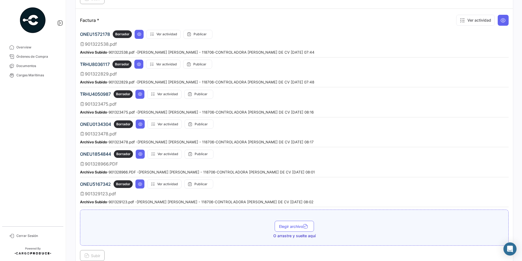
scroll to position [413, 0]
click at [142, 123] on icon at bounding box center [140, 124] width 4 height 4
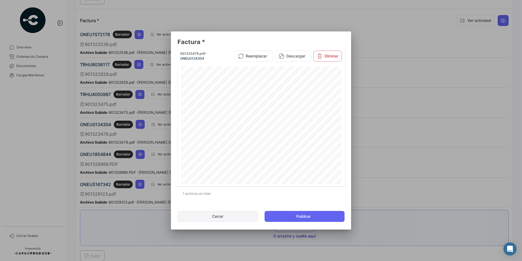
click at [227, 215] on button "Cerrar" at bounding box center [217, 216] width 81 height 11
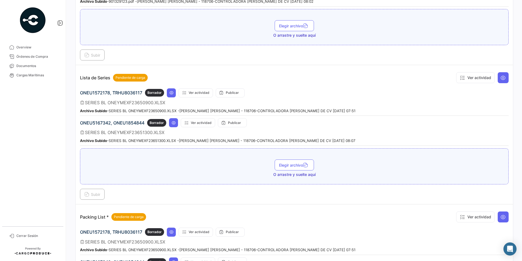
scroll to position [625, 0]
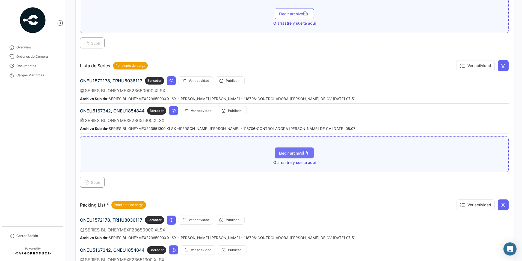
click at [296, 152] on span "Elegir archivo" at bounding box center [294, 152] width 31 height 5
click at [92, 183] on span "Subir" at bounding box center [92, 182] width 16 height 5
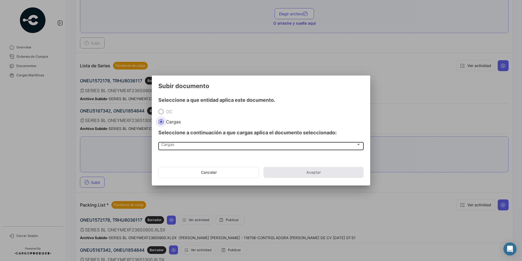
click at [211, 148] on div "Cargas Cargas" at bounding box center [261, 145] width 200 height 9
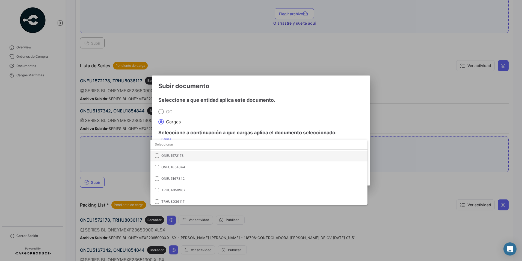
scroll to position [25, 0]
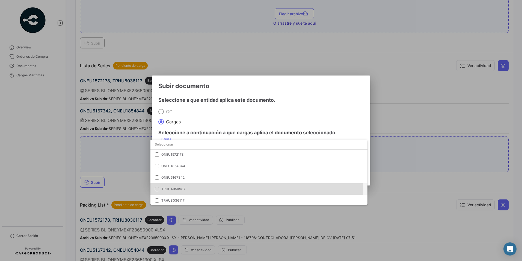
click at [192, 188] on span "TRHU4050987" at bounding box center [199, 188] width 76 height 5
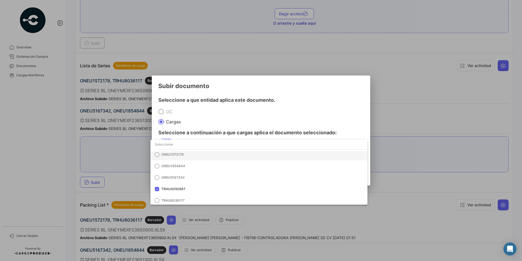
scroll to position [0, 0]
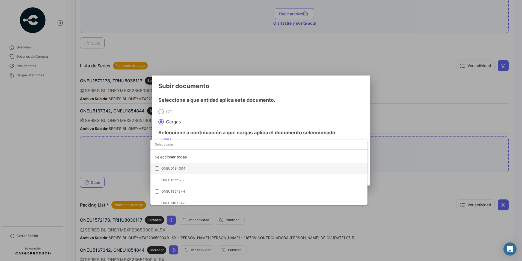
click at [185, 168] on span "ONEU0134304" at bounding box center [199, 168] width 76 height 5
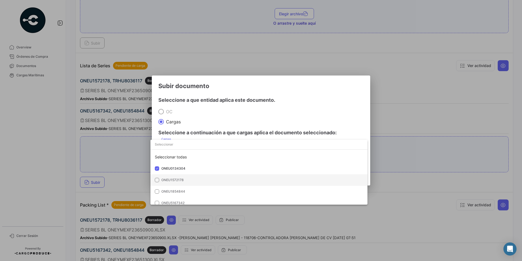
scroll to position [27, 0]
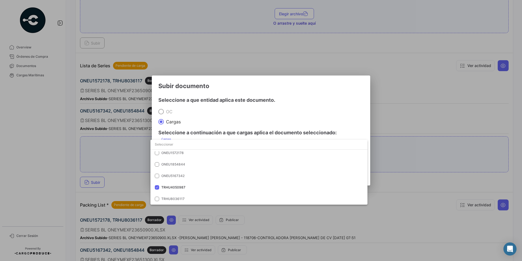
click at [215, 115] on div at bounding box center [261, 130] width 522 height 261
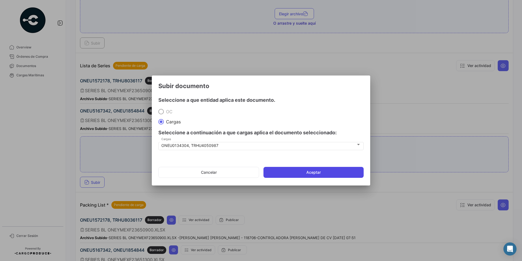
click at [286, 173] on button "Aceptar" at bounding box center [314, 172] width 100 height 11
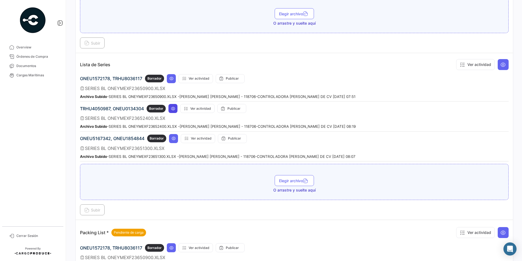
click at [171, 108] on button at bounding box center [172, 108] width 9 height 9
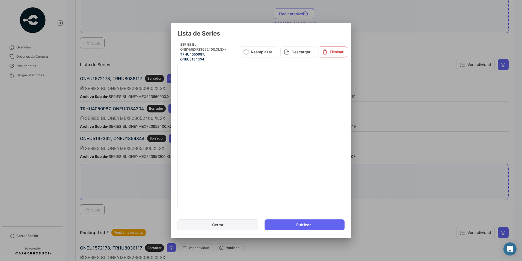
click at [219, 224] on button "Cerrar" at bounding box center [217, 224] width 81 height 11
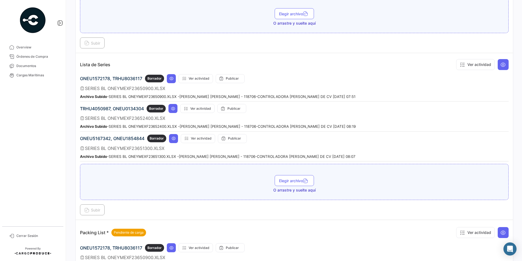
scroll to position [754, 0]
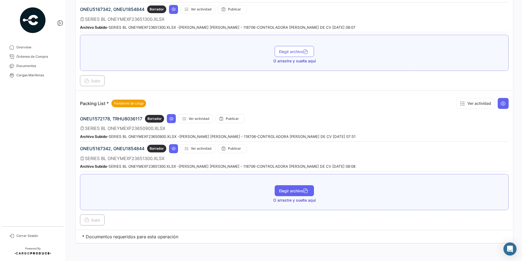
click at [281, 189] on span "Elegir archivo" at bounding box center [294, 190] width 31 height 5
click at [97, 219] on span "Subir" at bounding box center [92, 219] width 16 height 5
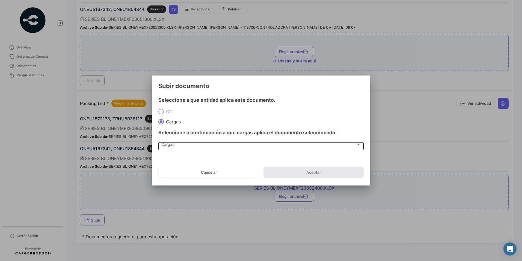
click at [175, 142] on div "Cargas Cargas" at bounding box center [261, 145] width 200 height 9
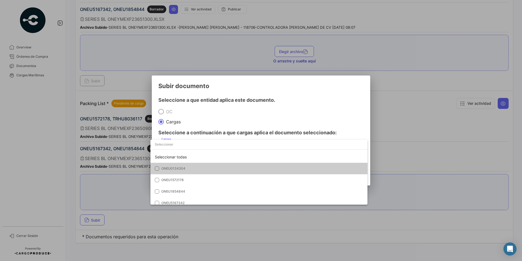
click at [186, 168] on span "ONEU0134304" at bounding box center [199, 168] width 76 height 5
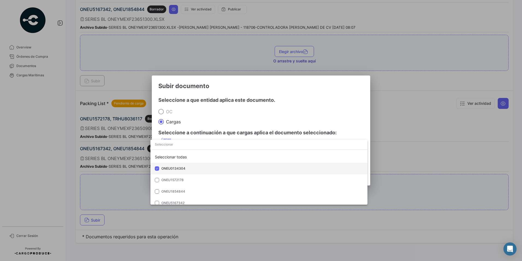
scroll to position [27, 0]
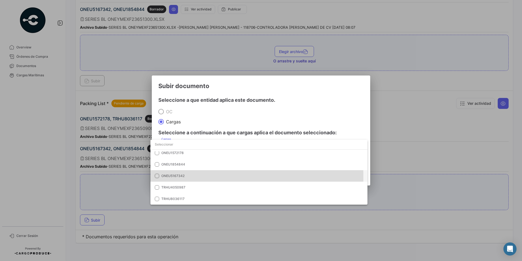
click at [187, 176] on span "ONEU5167342" at bounding box center [199, 175] width 76 height 5
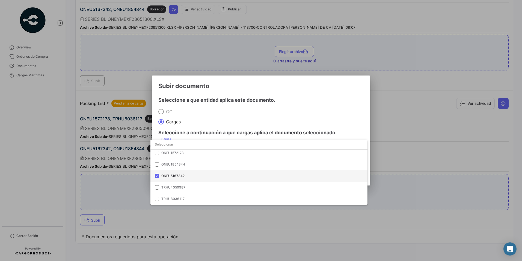
drag, startPoint x: 187, startPoint y: 176, endPoint x: 158, endPoint y: 177, distance: 29.0
click at [158, 177] on mat-pseudo-checkbox at bounding box center [157, 175] width 4 height 4
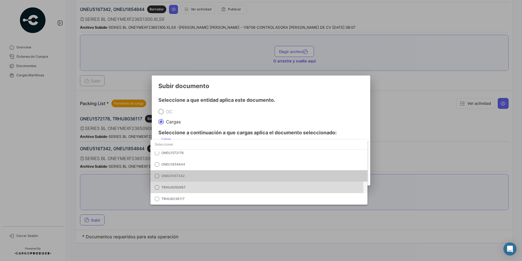
click at [158, 186] on mat-pseudo-checkbox at bounding box center [157, 187] width 4 height 4
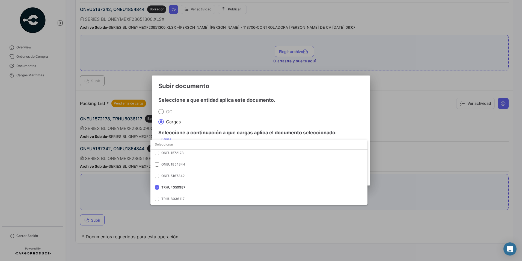
click at [238, 115] on div at bounding box center [261, 130] width 522 height 261
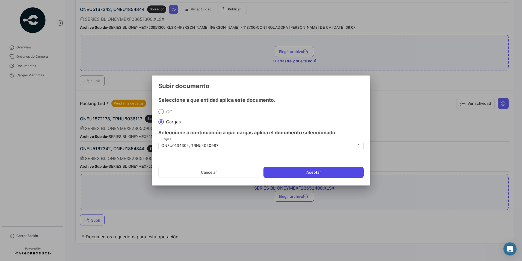
click at [287, 170] on button "Aceptar" at bounding box center [314, 172] width 100 height 11
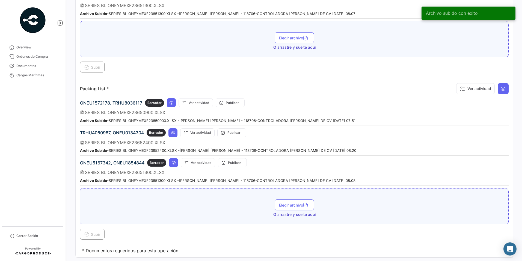
scroll to position [768, 0]
click at [173, 132] on icon at bounding box center [173, 132] width 4 height 4
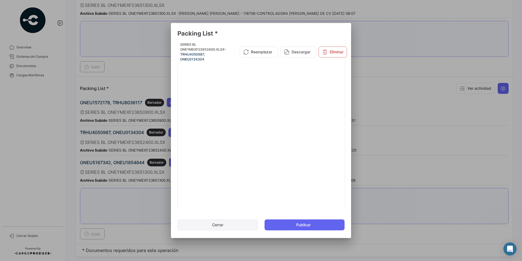
click at [236, 225] on button "Cerrar" at bounding box center [217, 224] width 81 height 11
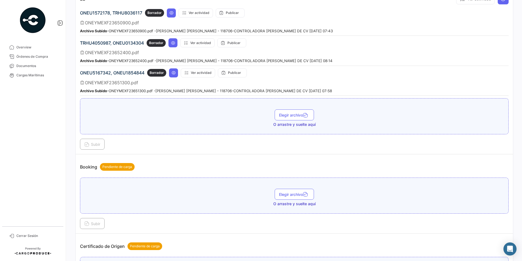
scroll to position [0, 0]
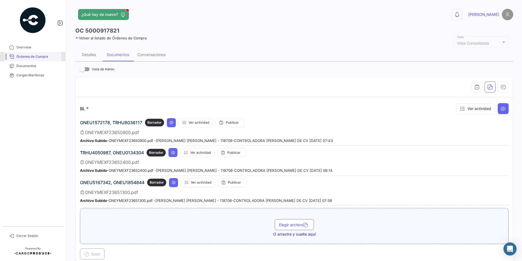
click at [24, 58] on span "Órdenes de Compra" at bounding box center [37, 56] width 43 height 5
